Goal: Register for event/course

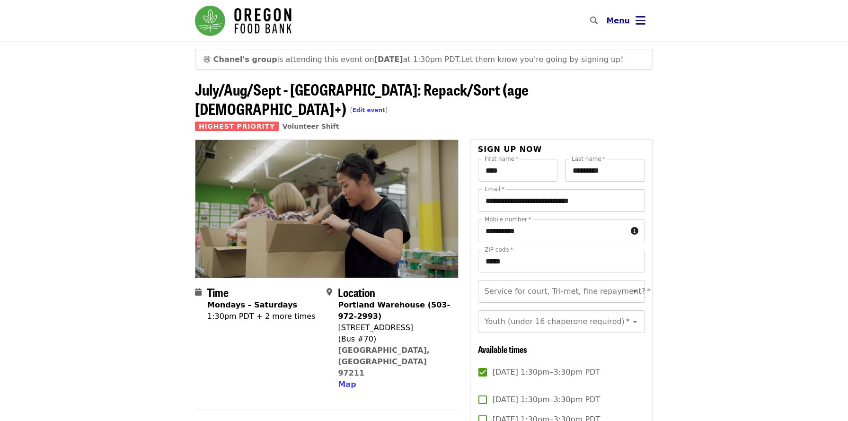
click at [645, 28] on button "Menu" at bounding box center [626, 20] width 54 height 23
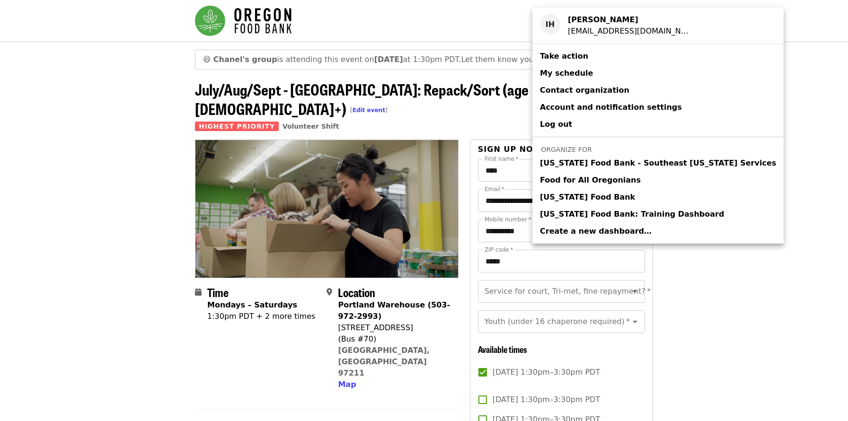
click at [595, 197] on span "[US_STATE] Food Bank" at bounding box center [587, 197] width 95 height 11
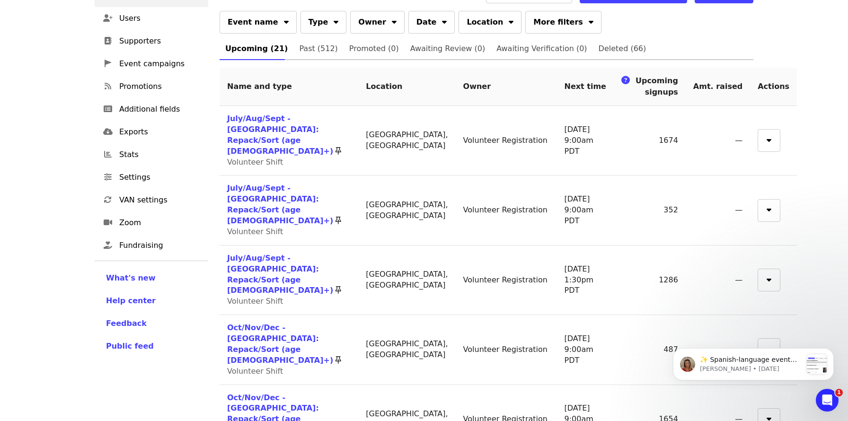
click at [342, 246] on td "July/Aug/Sept - [GEOGRAPHIC_DATA]: Repack/Sort (age [DEMOGRAPHIC_DATA]+) Volunt…" at bounding box center [289, 281] width 139 height 70
click at [333, 254] on link "July/Aug/Sept - [GEOGRAPHIC_DATA]: Repack/Sort (age [DEMOGRAPHIC_DATA]+)" at bounding box center [280, 275] width 106 height 42
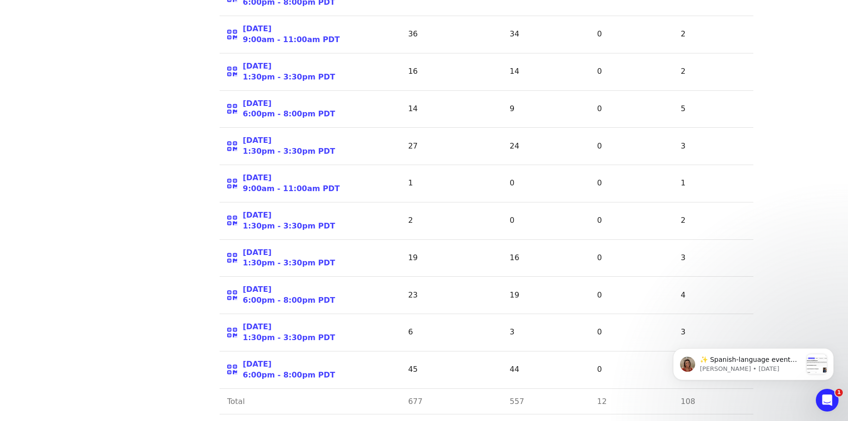
scroll to position [1075, 0]
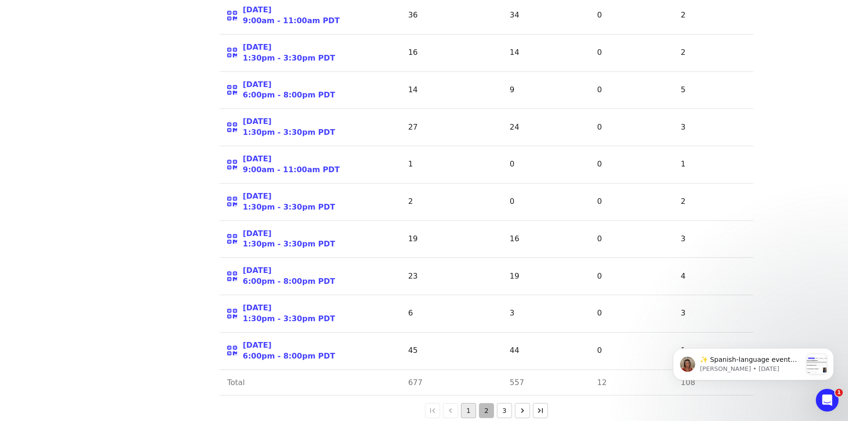
click at [491, 403] on button "2" at bounding box center [486, 410] width 15 height 15
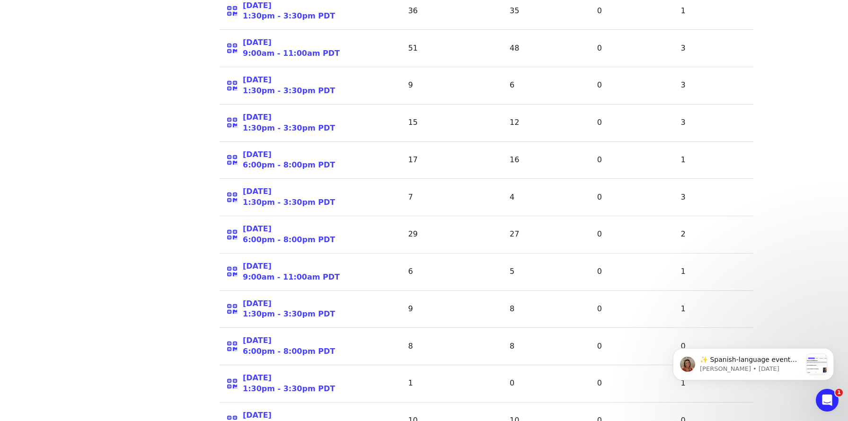
scroll to position [1075, 0]
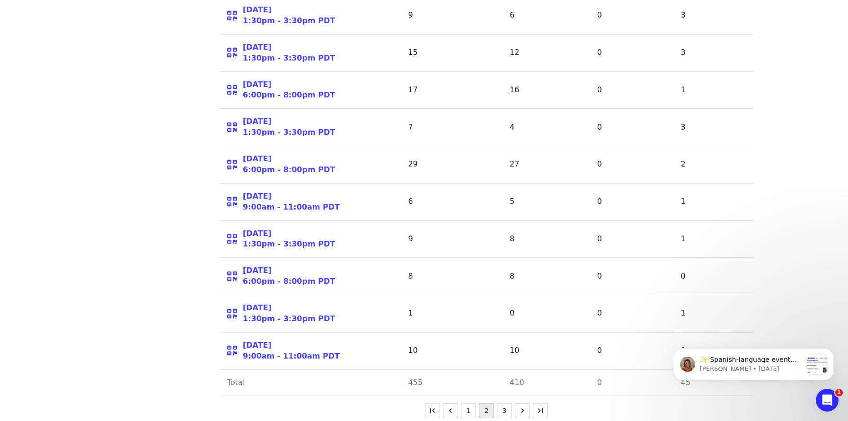
click at [501, 403] on button "3" at bounding box center [504, 410] width 15 height 15
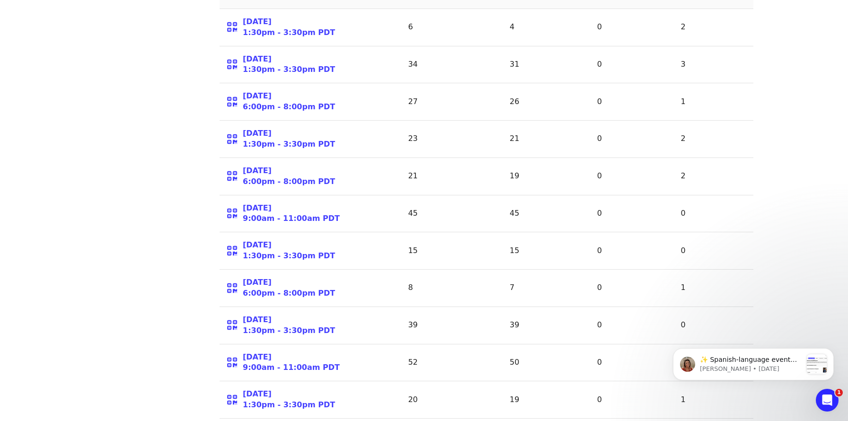
scroll to position [568, 0]
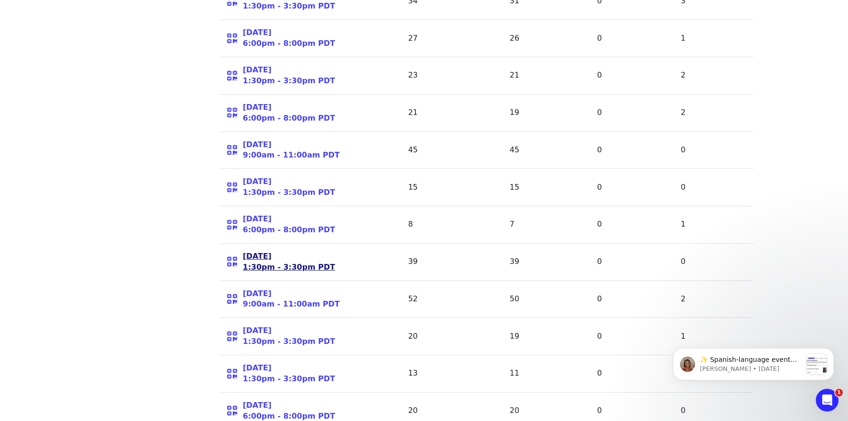
click at [305, 254] on link "[DATE] 1:30pm - 3:30pm PDT" at bounding box center [289, 262] width 92 height 22
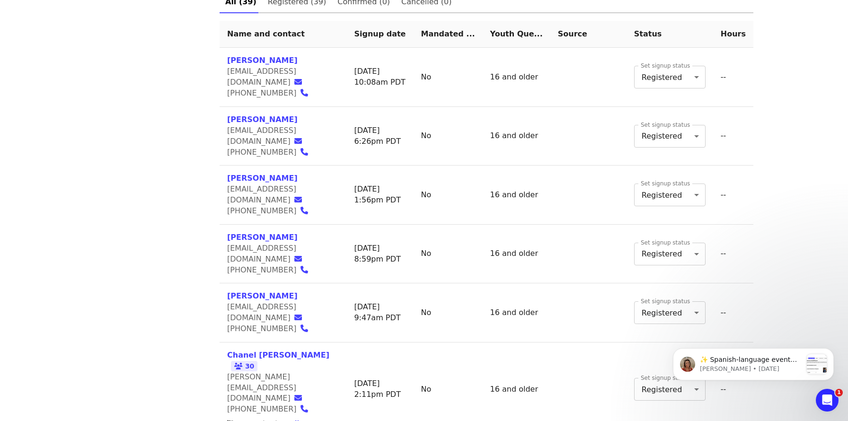
scroll to position [478, 0]
click at [257, 361] on span "30" at bounding box center [244, 366] width 27 height 10
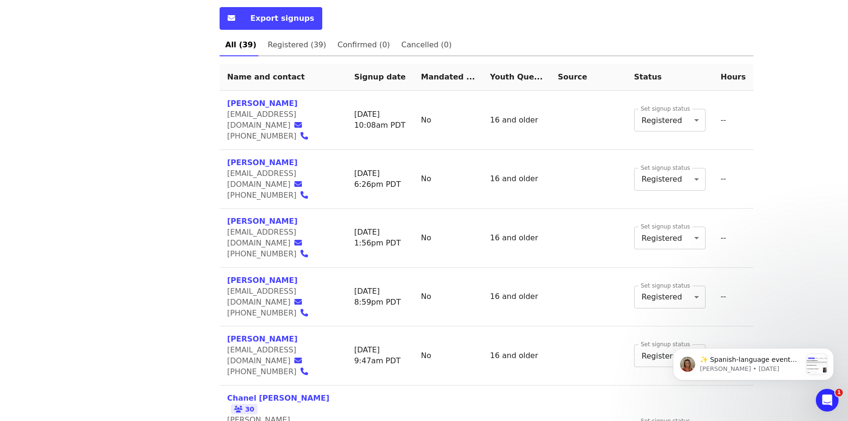
scroll to position [320, 0]
